Goal: Transaction & Acquisition: Purchase product/service

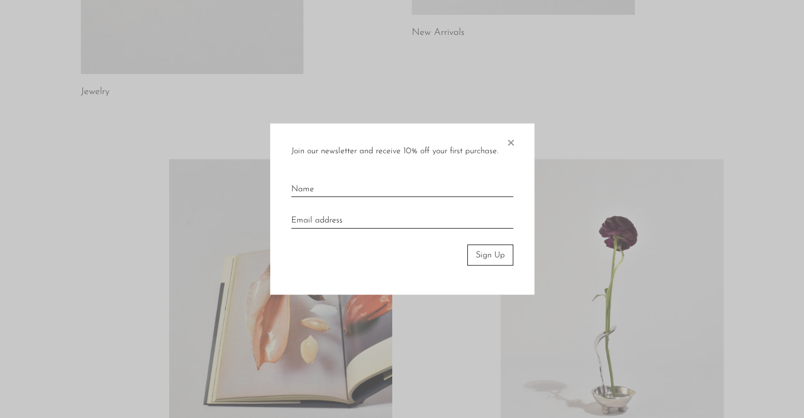
scroll to position [423, 0]
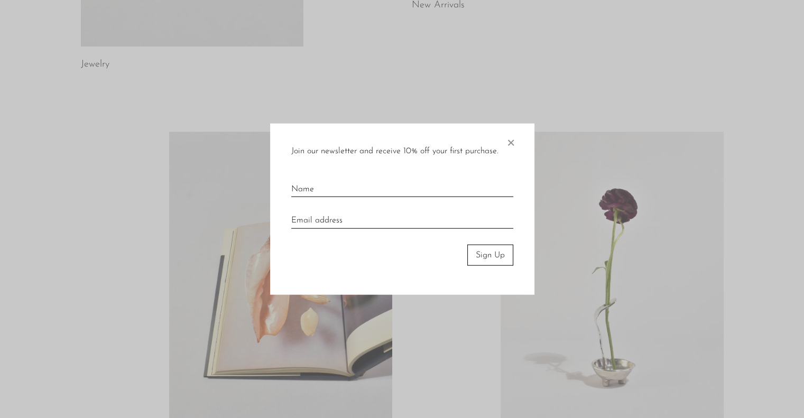
click at [509, 143] on span "×" at bounding box center [510, 140] width 11 height 34
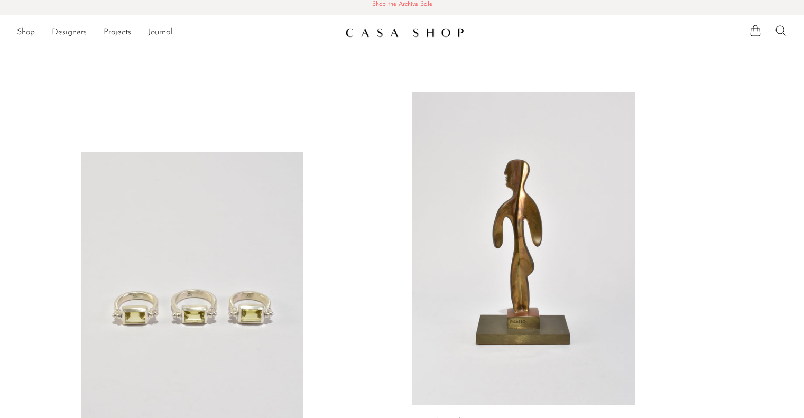
scroll to position [0, 0]
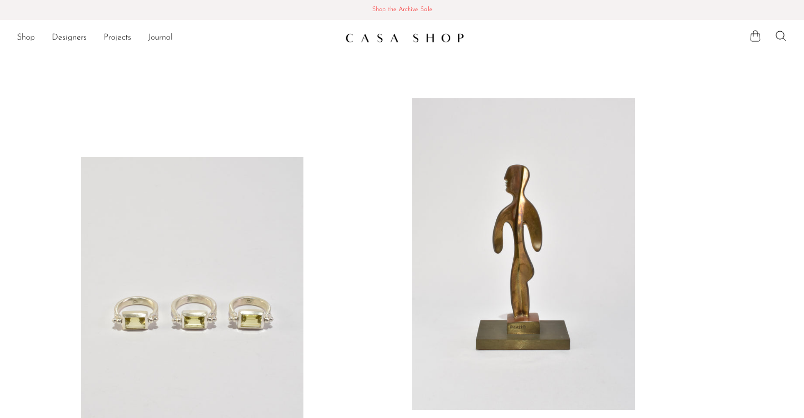
click at [162, 40] on link "Journal" at bounding box center [160, 38] width 25 height 14
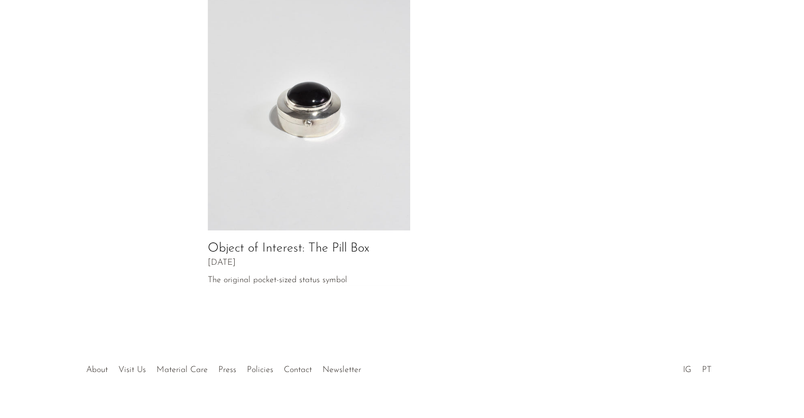
scroll to position [560, 0]
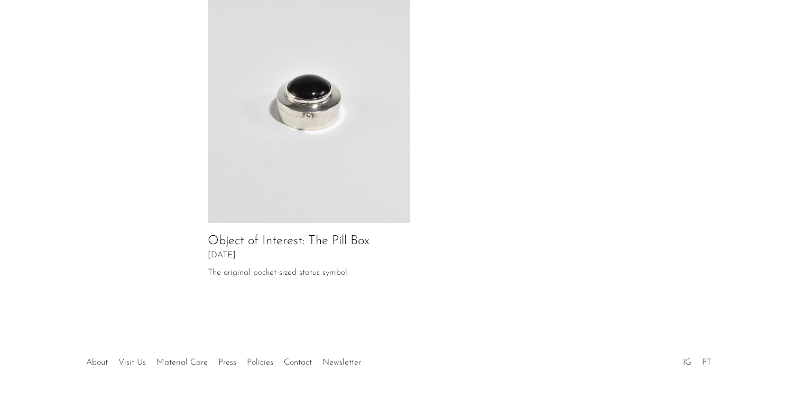
click at [125, 358] on link "Visit Us" at bounding box center [131, 362] width 27 height 8
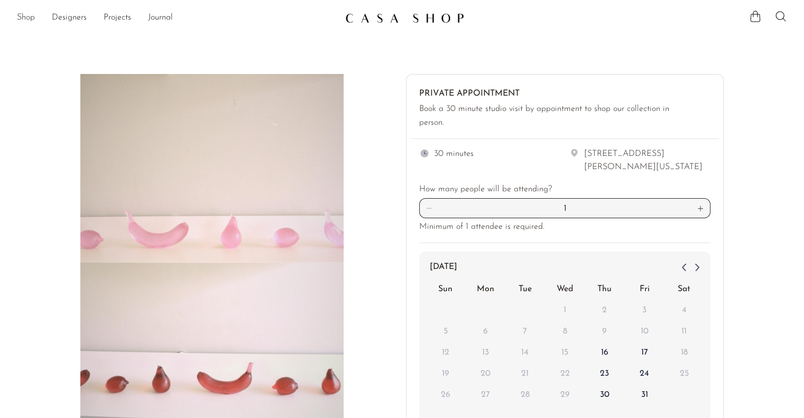
click at [23, 14] on link "Shop" at bounding box center [26, 18] width 18 height 14
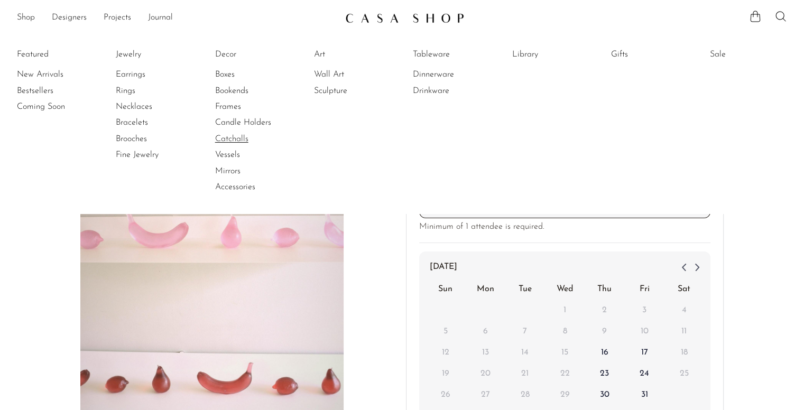
click at [246, 138] on link "Catchalls" at bounding box center [254, 139] width 79 height 12
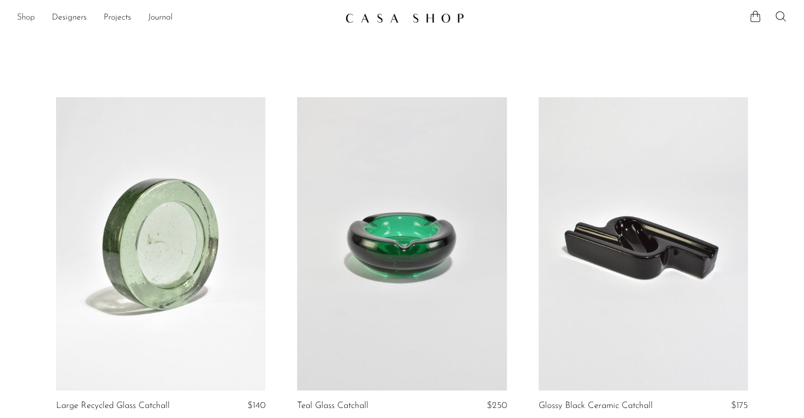
click at [23, 16] on link "Shop" at bounding box center [26, 18] width 18 height 14
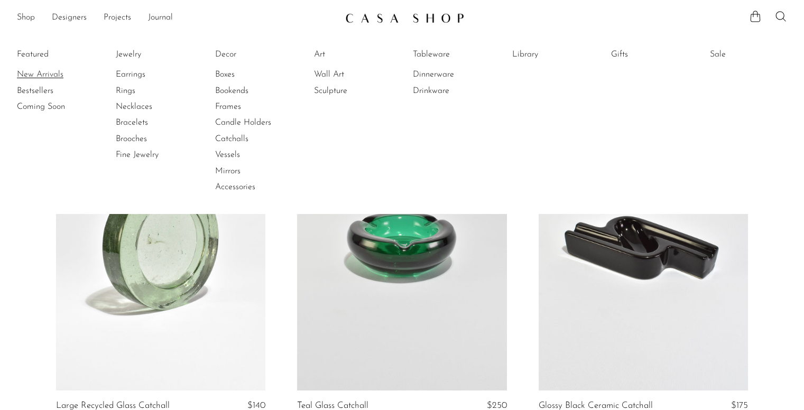
click at [40, 73] on link "New Arrivals" at bounding box center [56, 75] width 79 height 12
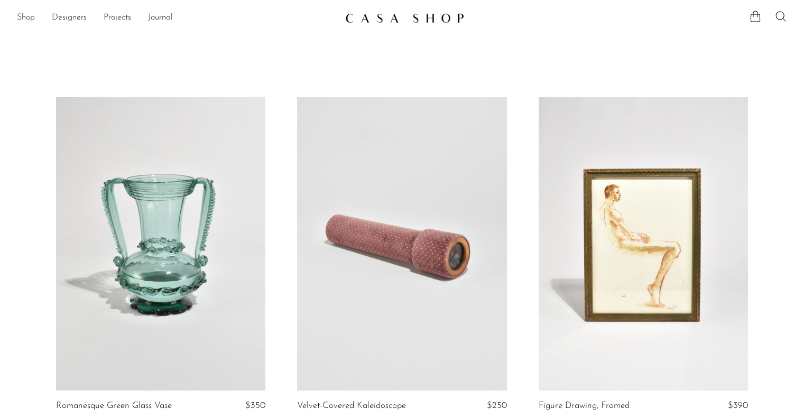
click at [23, 18] on link "Shop" at bounding box center [26, 18] width 18 height 14
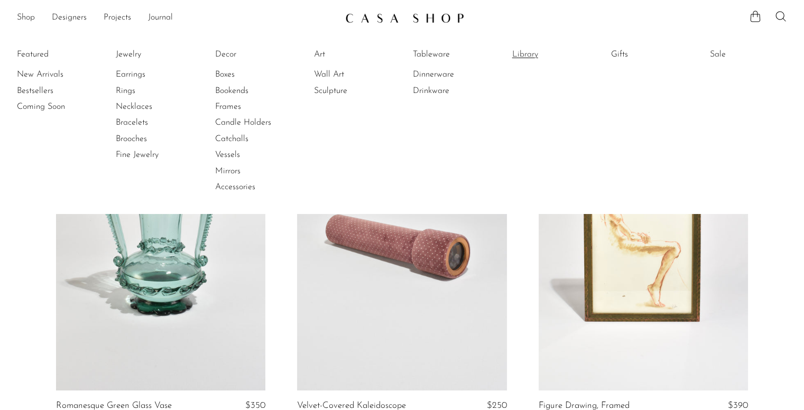
click at [523, 54] on link "Library" at bounding box center [551, 55] width 79 height 12
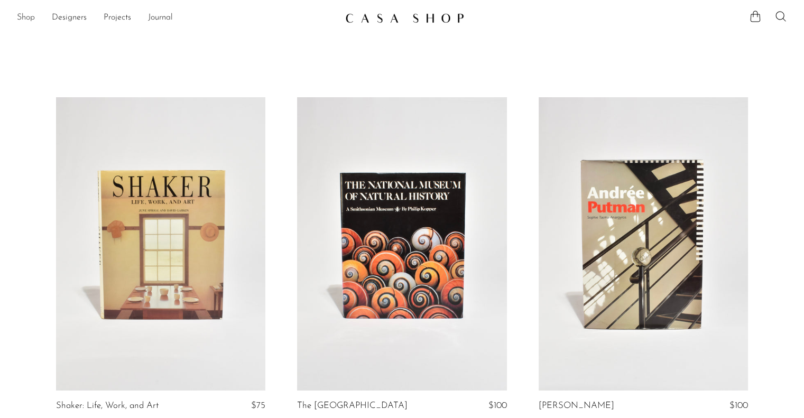
click at [25, 17] on link "Shop" at bounding box center [26, 18] width 18 height 14
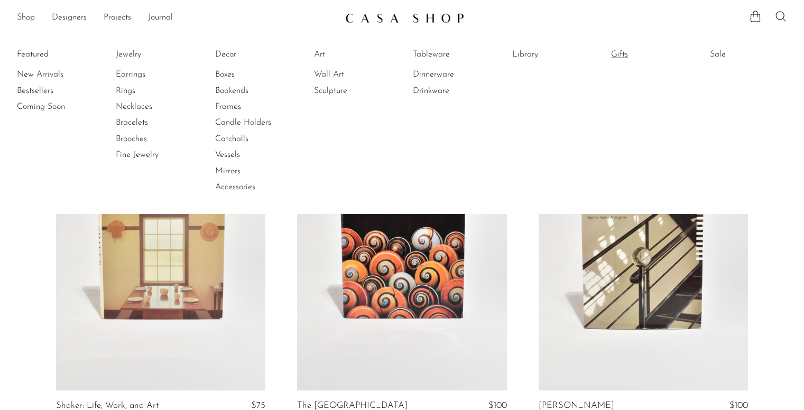
click at [628, 54] on link "Gifts" at bounding box center [650, 55] width 79 height 12
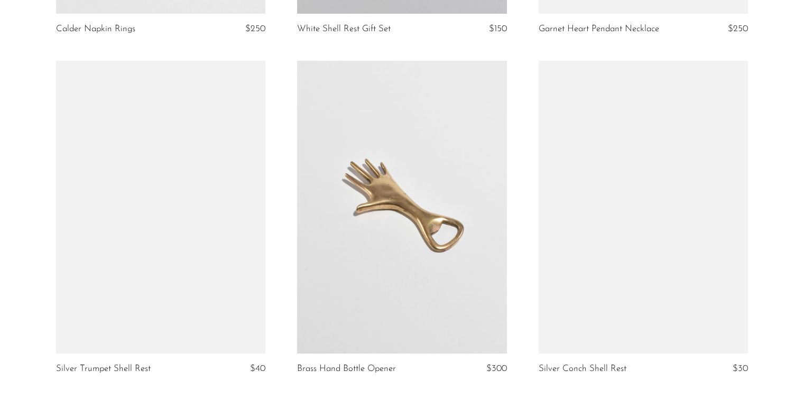
scroll to position [4022, 0]
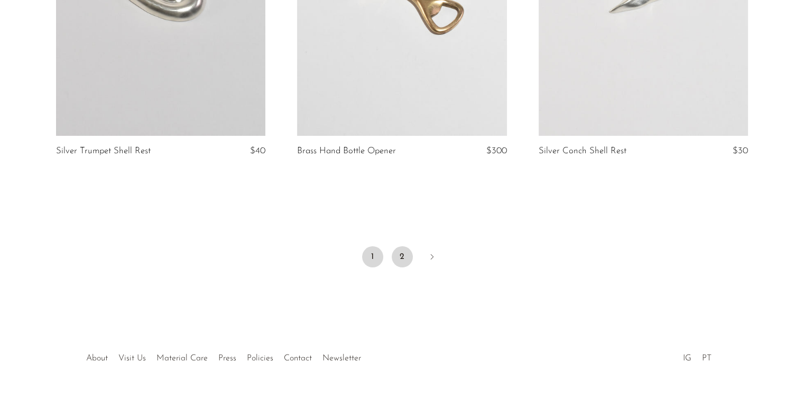
click at [401, 246] on link "2" at bounding box center [402, 256] width 21 height 21
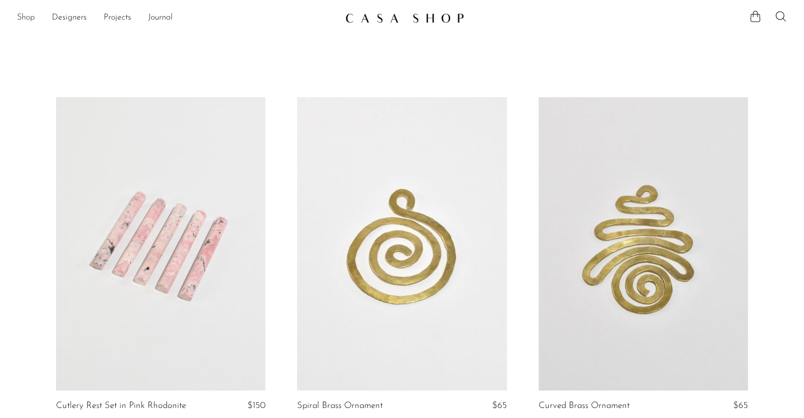
click at [32, 18] on link "Shop" at bounding box center [26, 18] width 18 height 14
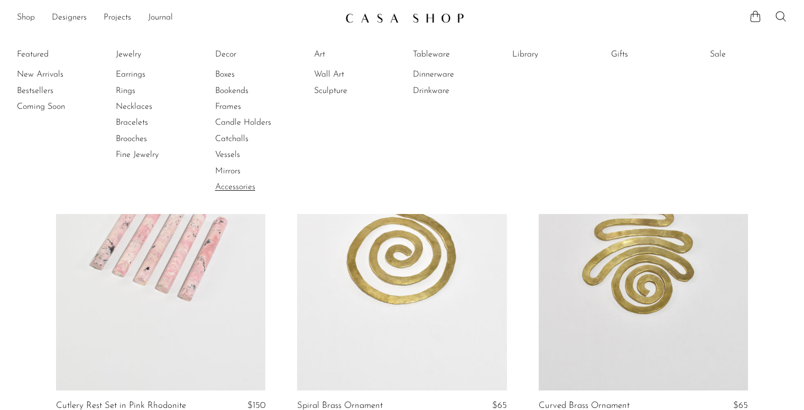
click at [249, 188] on link "Accessories" at bounding box center [254, 187] width 79 height 12
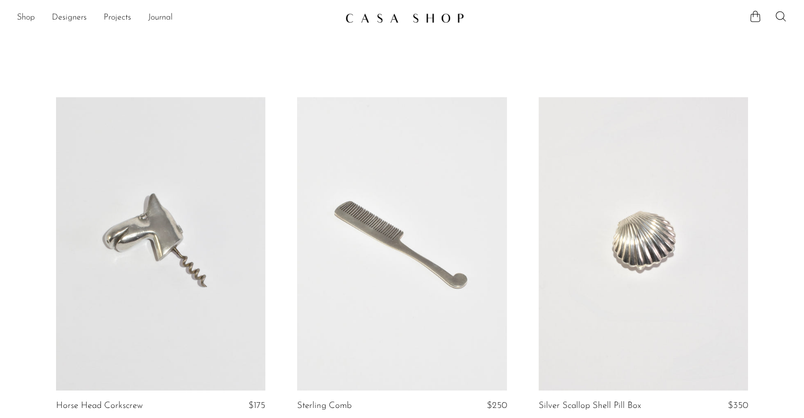
click at [779, 18] on icon at bounding box center [780, 16] width 13 height 13
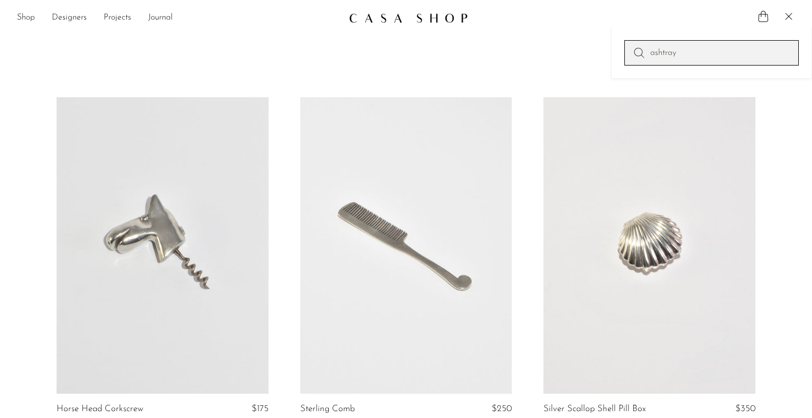
type input "ashtray"
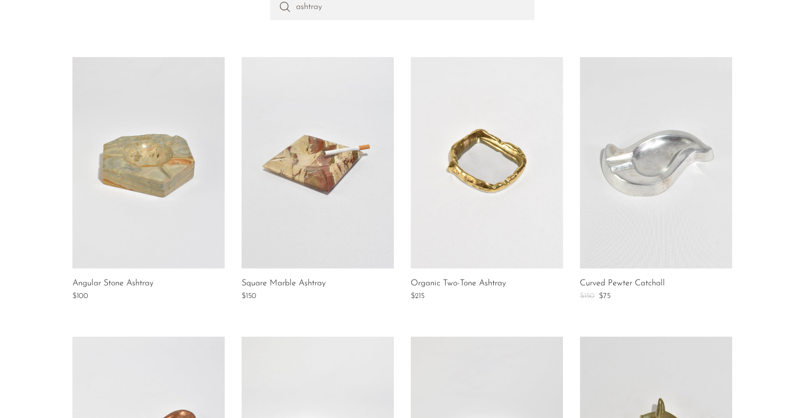
scroll to position [124, 0]
